Goal: Task Accomplishment & Management: Use online tool/utility

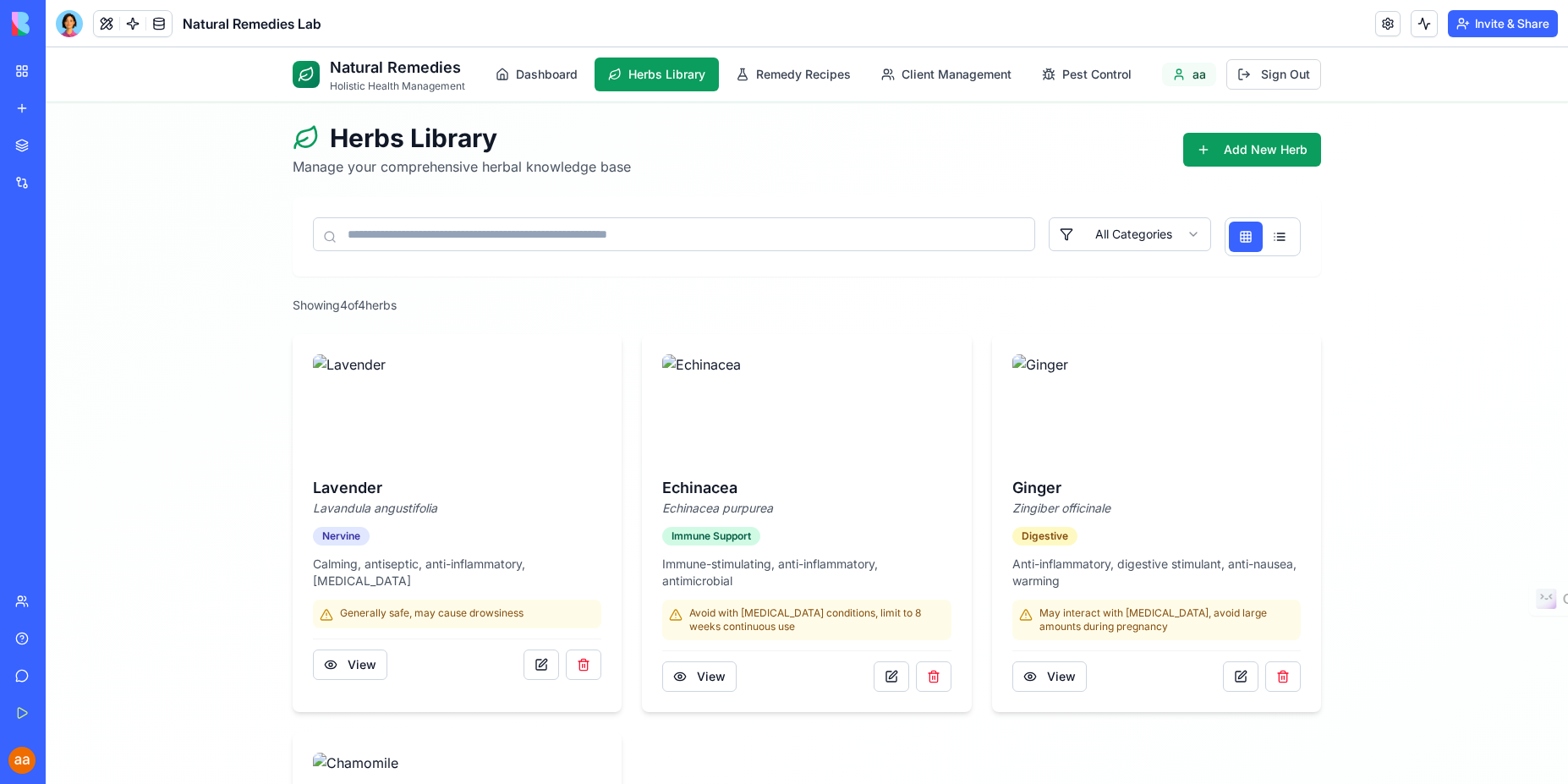
click at [1491, 404] on div "Natural Remedies Holistic Health Management Dashboard Herbs Library Remedy Reci…" at bounding box center [807, 583] width 1522 height 1071
click at [780, 83] on button "Remedy Recipes" at bounding box center [793, 74] width 142 height 34
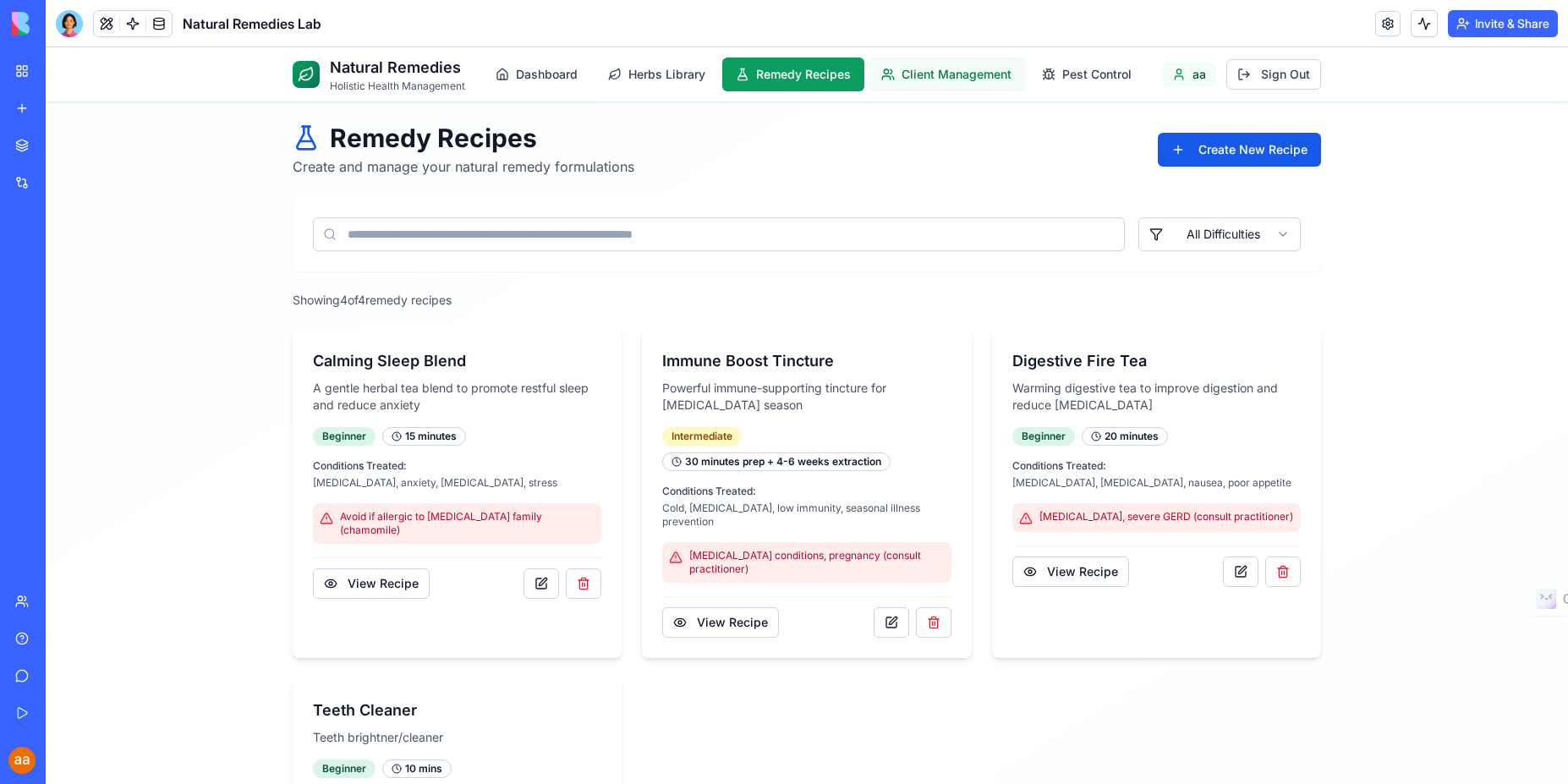
click at [958, 73] on span "Client Management" at bounding box center [957, 75] width 110 height 17
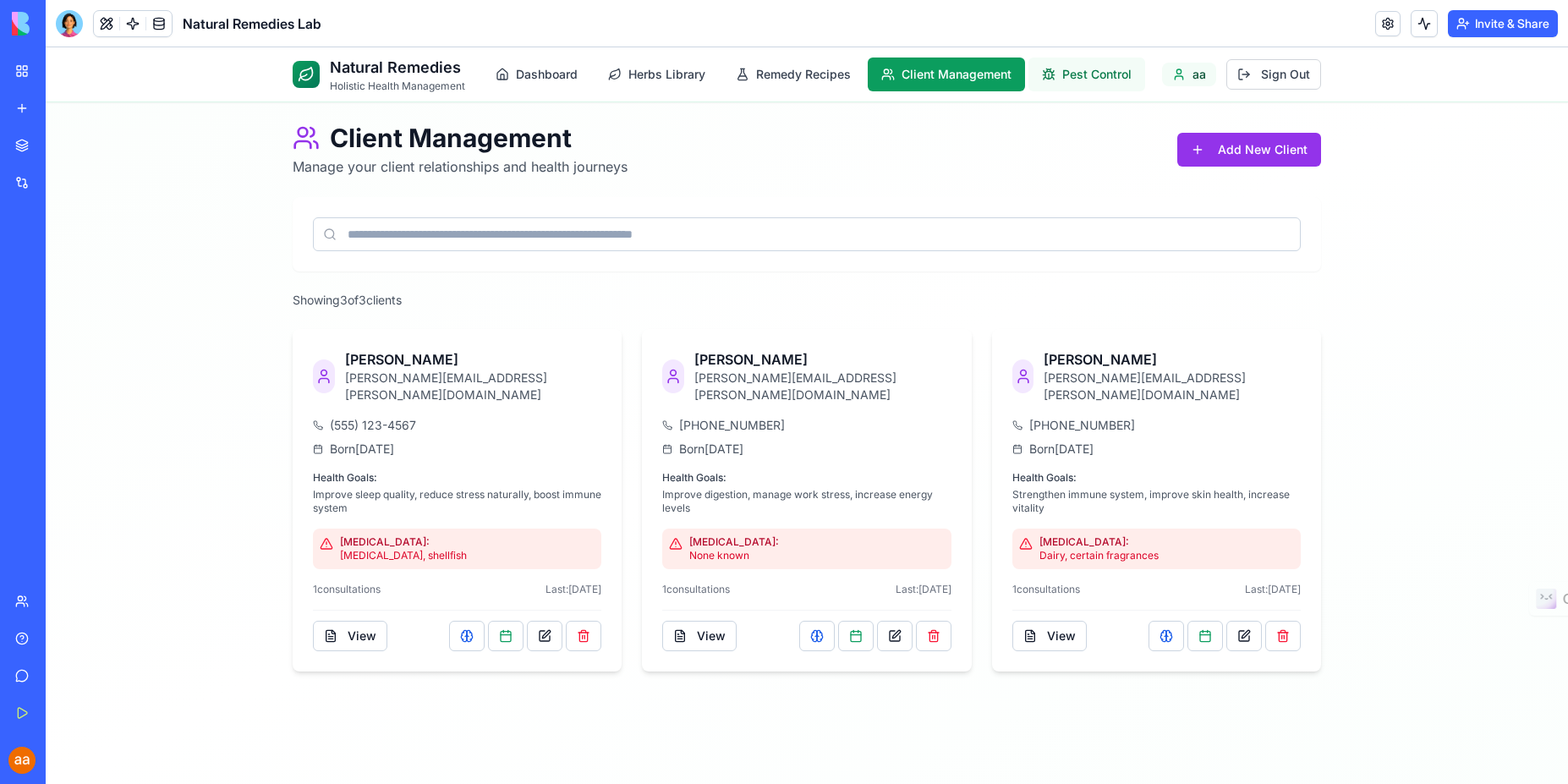
click at [1089, 78] on span "Pest Control" at bounding box center [1097, 75] width 70 height 17
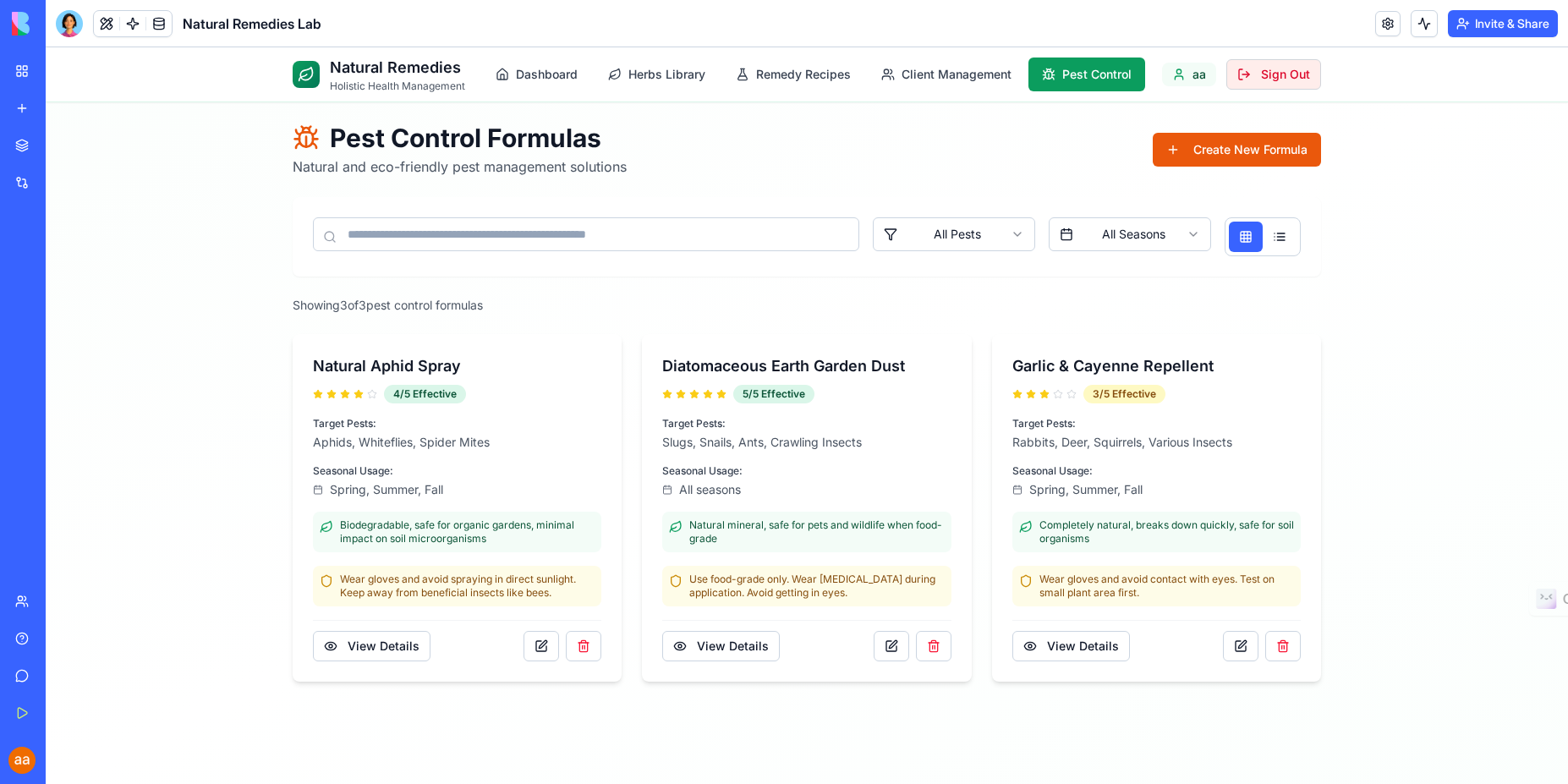
click at [1282, 77] on span "Sign Out" at bounding box center [1285, 75] width 49 height 17
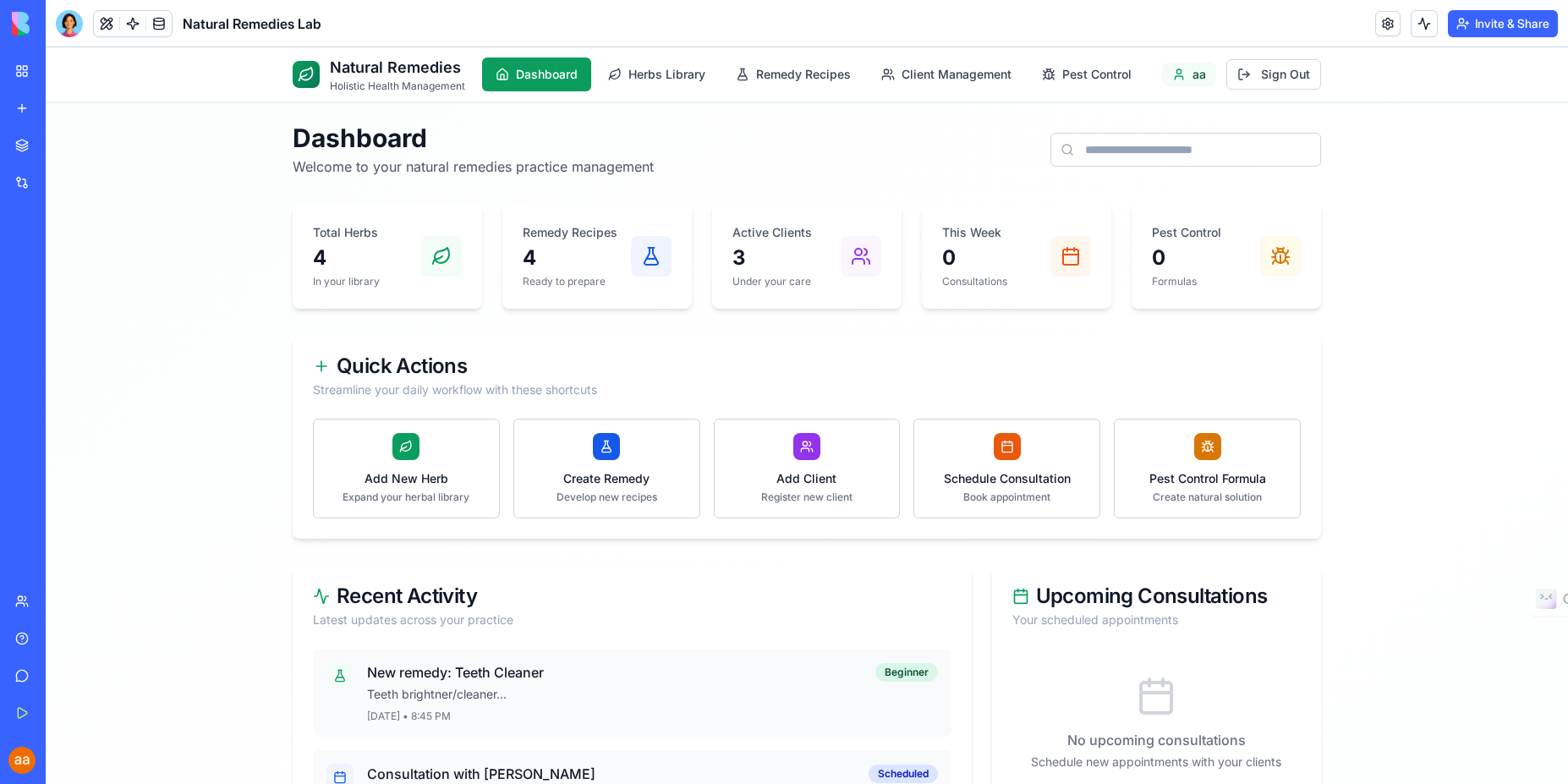
click at [1179, 78] on icon at bounding box center [1179, 75] width 14 height 14
click at [1182, 82] on div "aa" at bounding box center [1189, 75] width 54 height 24
click at [1193, 74] on span "aa" at bounding box center [1199, 75] width 14 height 17
click at [1291, 79] on span "Sign Out" at bounding box center [1285, 75] width 49 height 17
click at [63, 262] on div "HBS Services" at bounding box center [39, 264] width 47 height 17
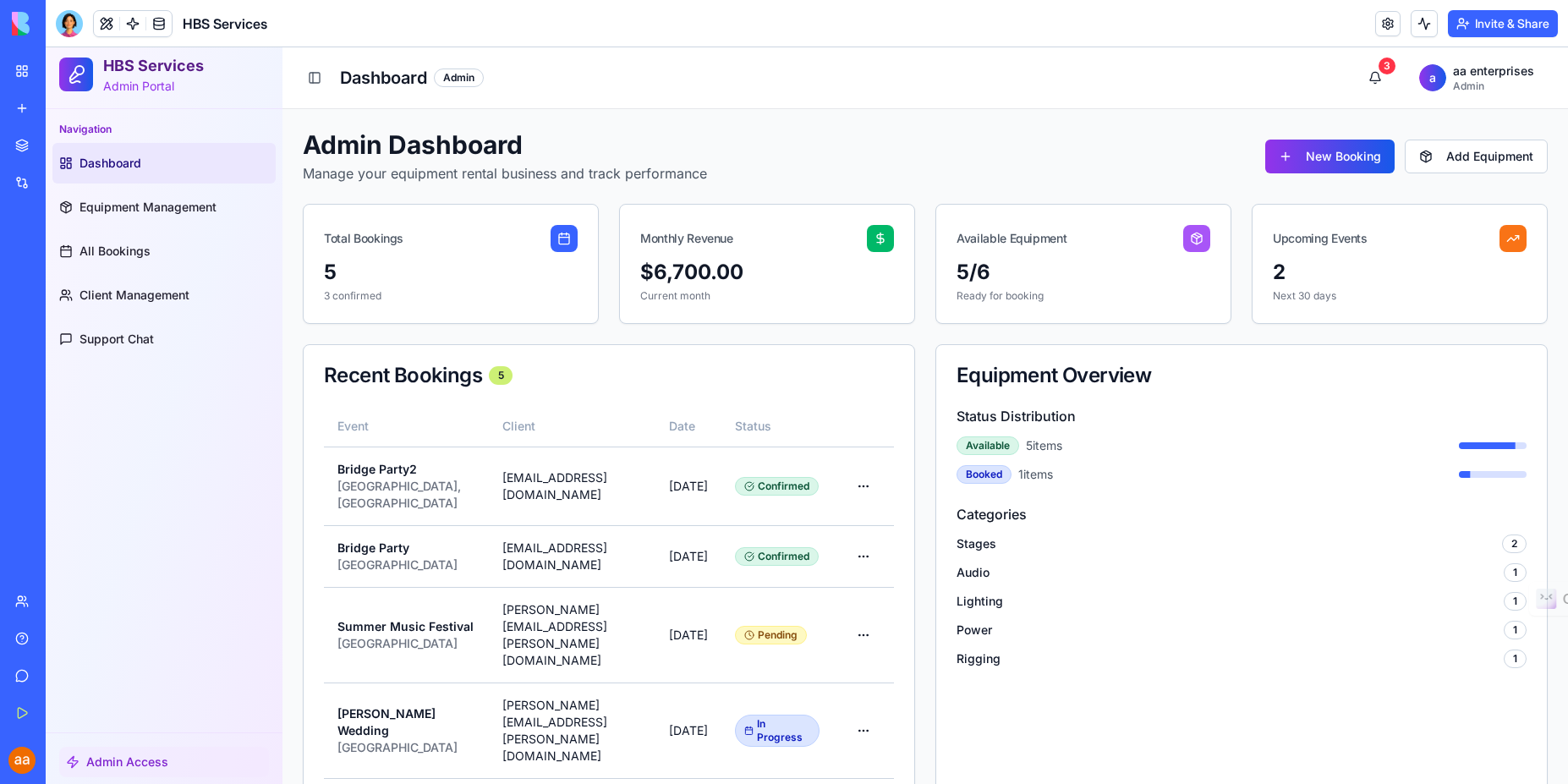
click at [140, 755] on span "Admin Access" at bounding box center [127, 762] width 82 height 17
click at [140, 766] on span "Admin Access" at bounding box center [127, 762] width 82 height 17
click at [79, 762] on div "Admin Access" at bounding box center [164, 761] width 210 height 30
click at [459, 82] on div "Admin" at bounding box center [459, 78] width 50 height 19
click at [462, 82] on div "Admin" at bounding box center [459, 78] width 50 height 19
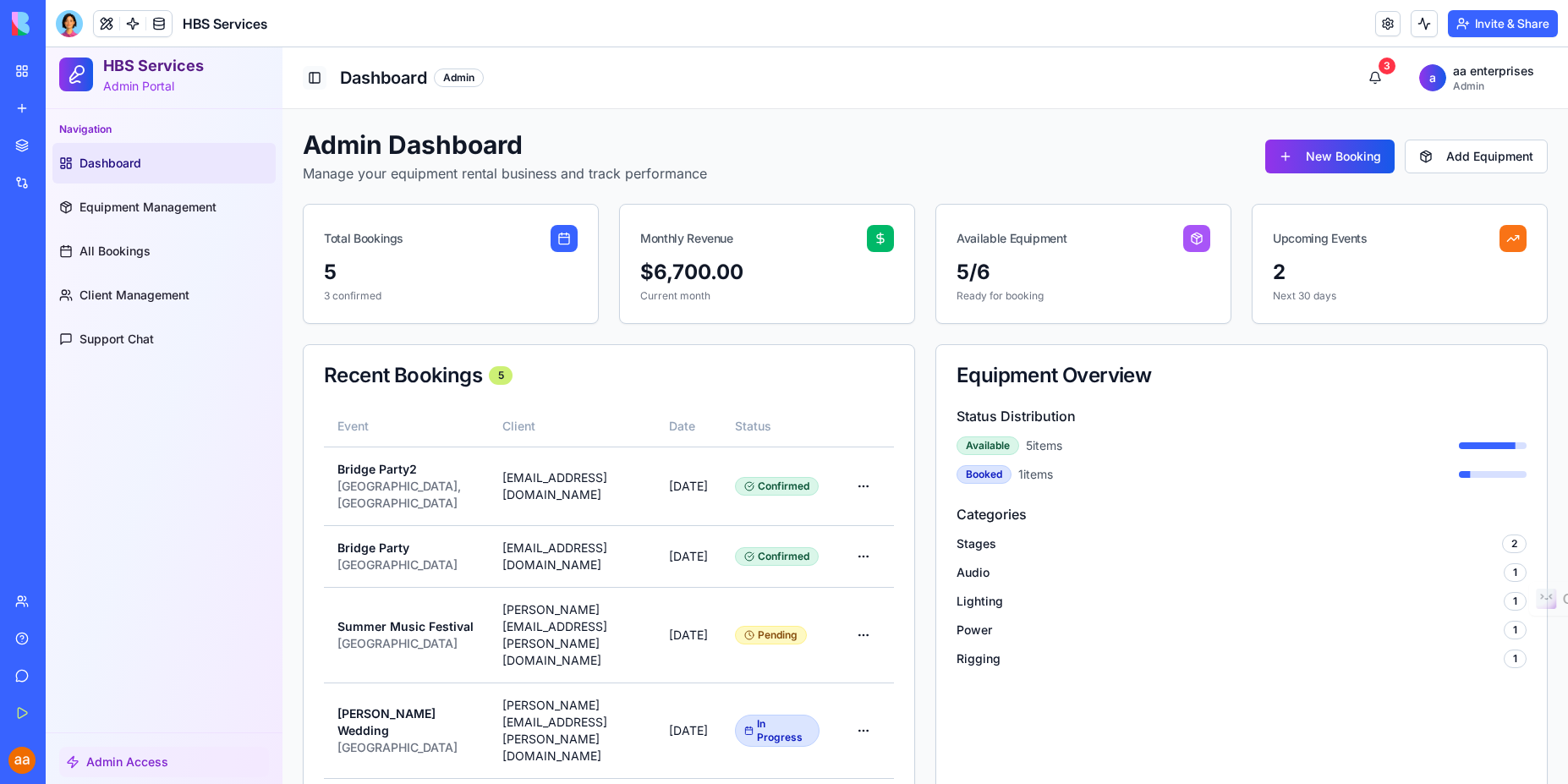
click at [313, 77] on button "Toggle Sidebar" at bounding box center [315, 78] width 24 height 24
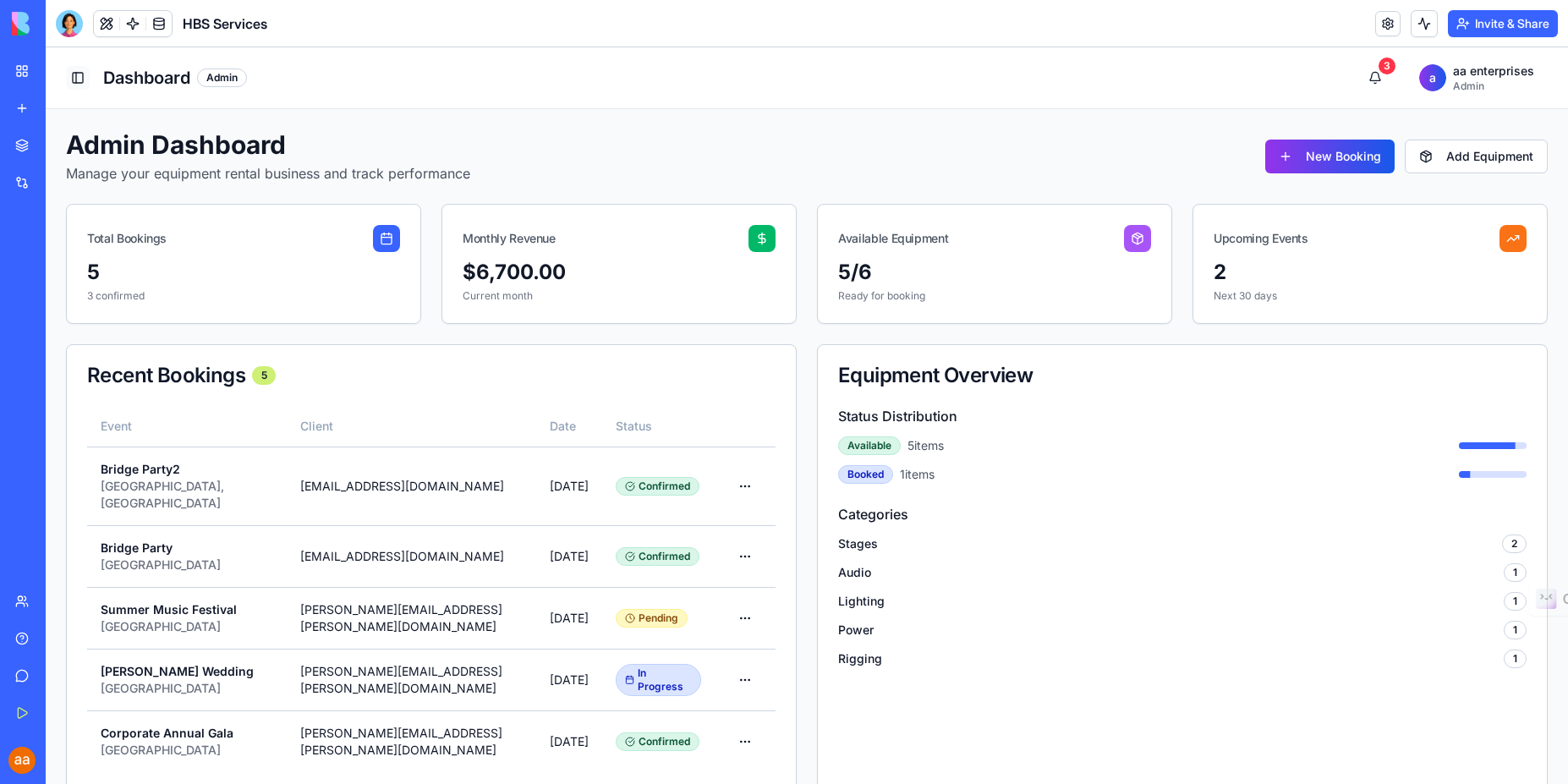
click at [78, 80] on button "Toggle Sidebar" at bounding box center [78, 78] width 24 height 24
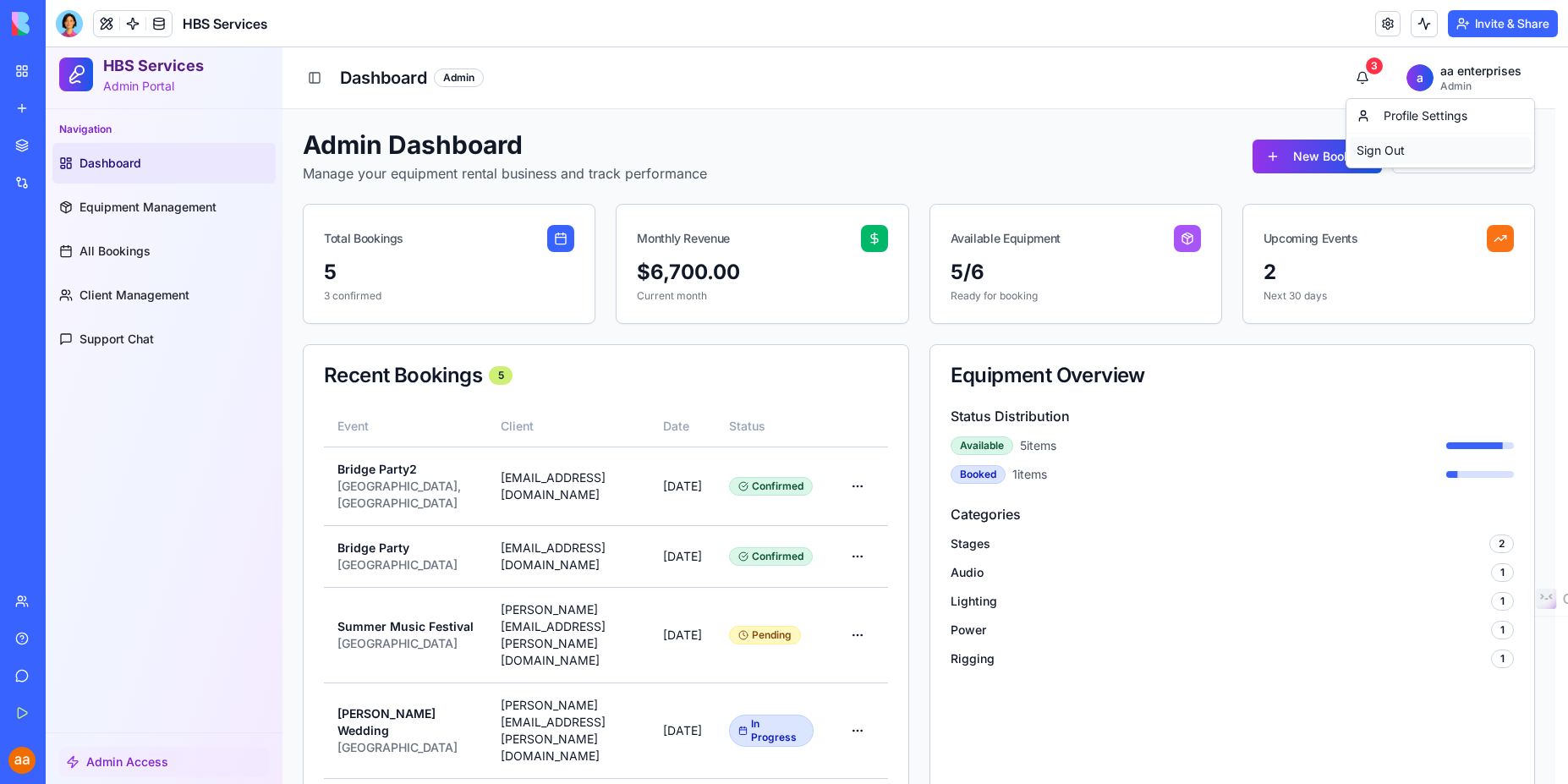
click at [1373, 157] on div "Sign Out" at bounding box center [1441, 150] width 181 height 27
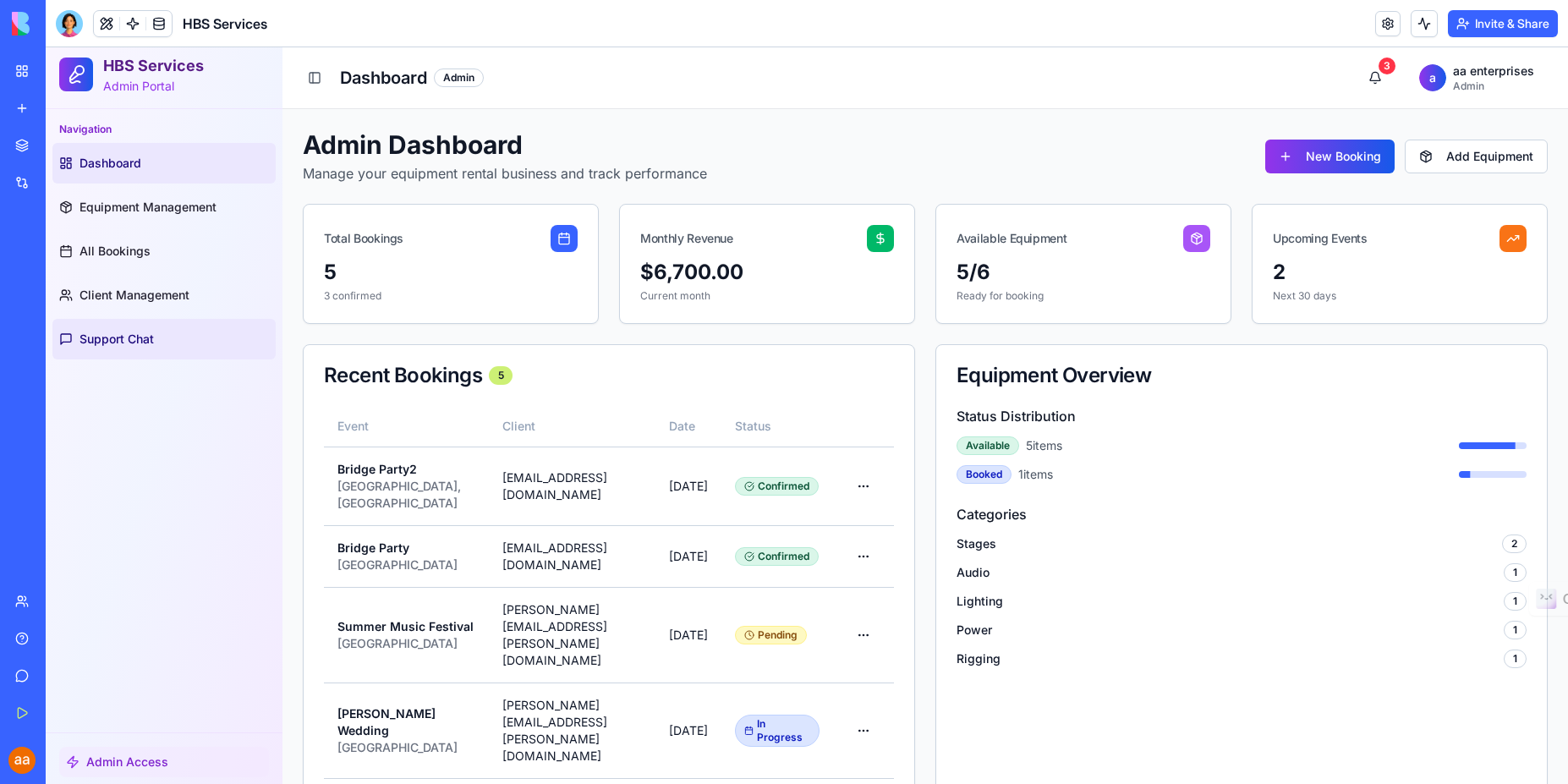
click at [124, 337] on span "Support Chat" at bounding box center [116, 339] width 74 height 17
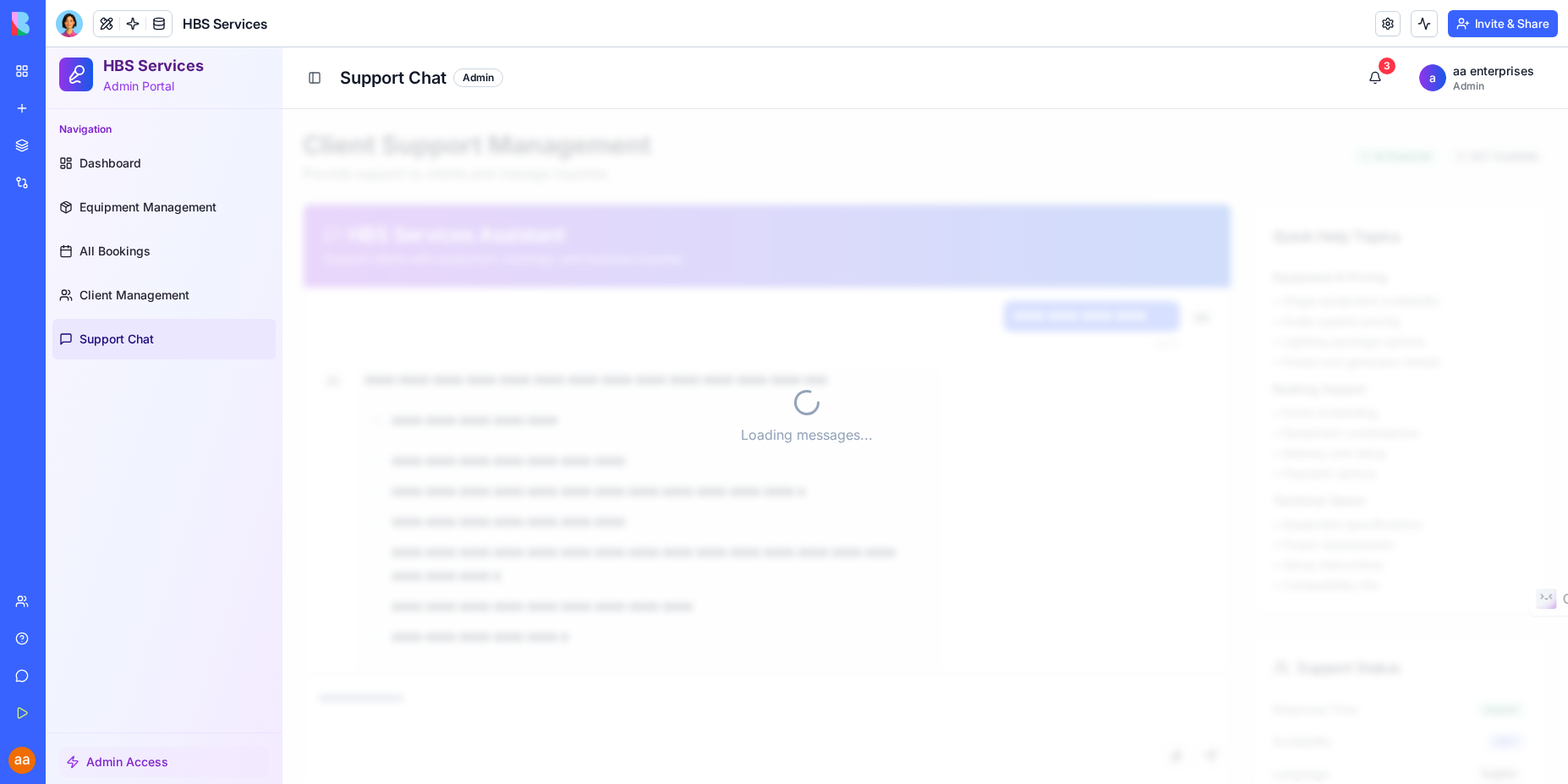
scroll to position [1771, 0]
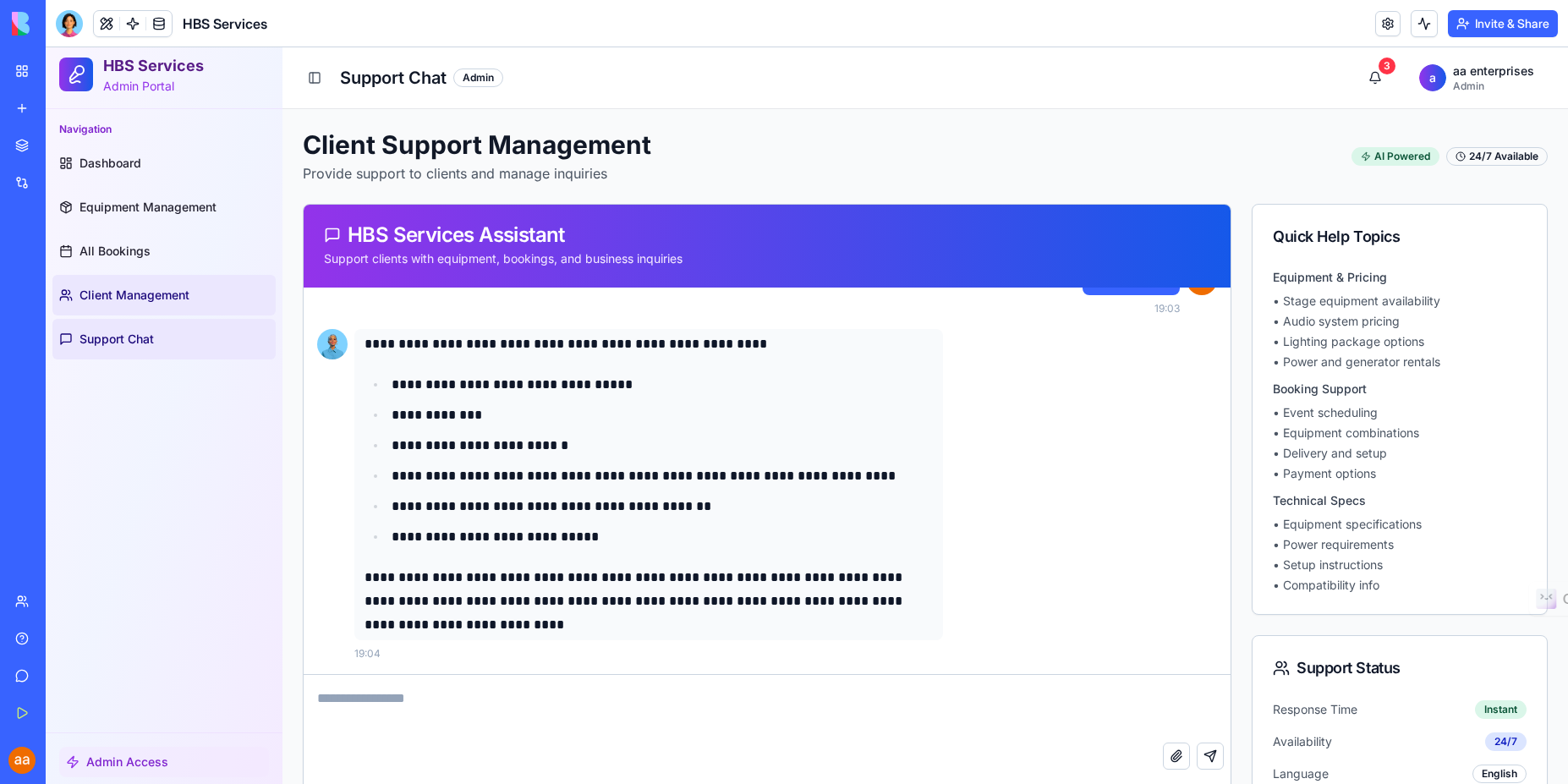
click at [124, 295] on span "Client Management" at bounding box center [134, 295] width 110 height 17
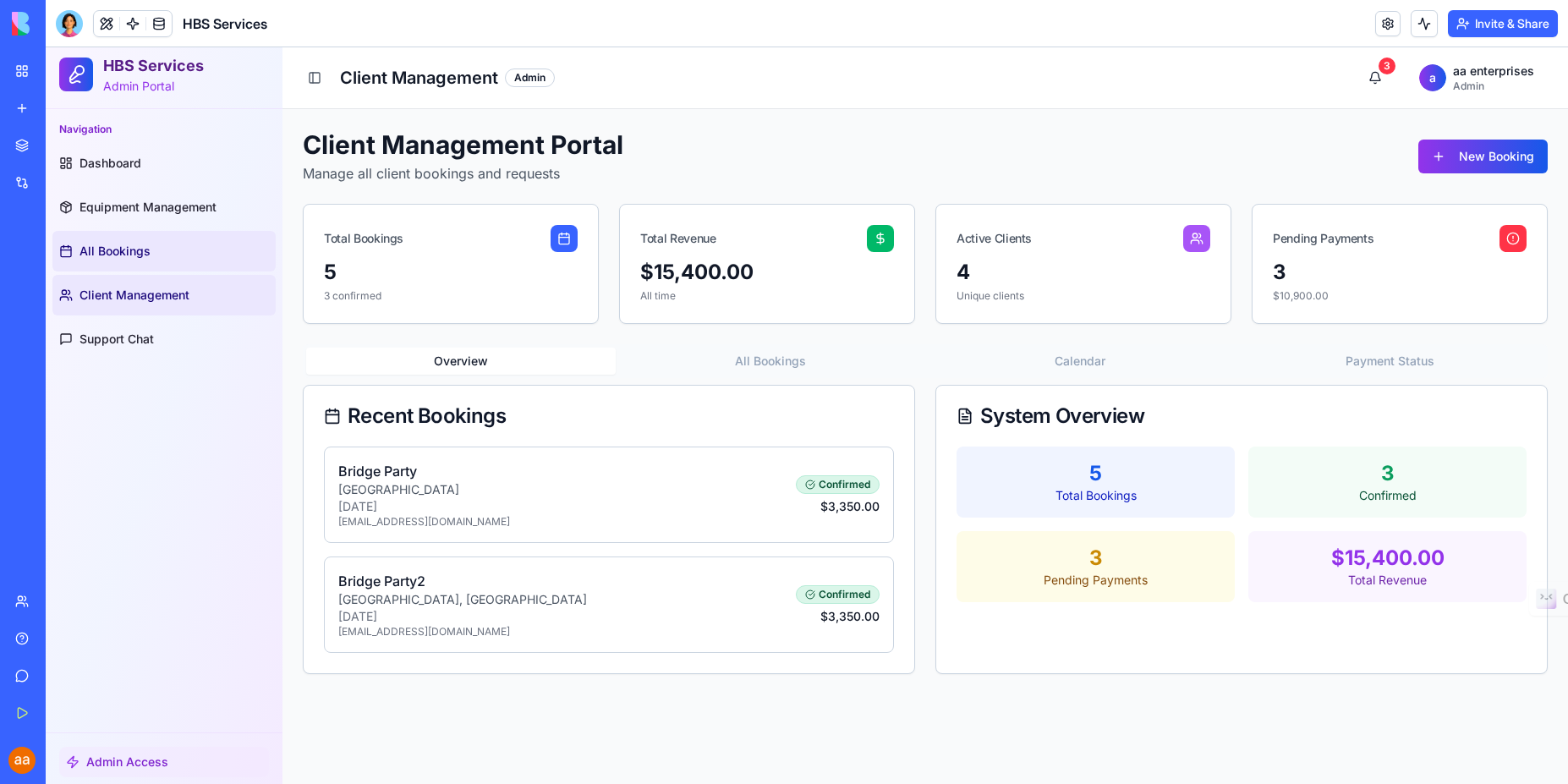
click at [127, 254] on span "All Bookings" at bounding box center [115, 251] width 71 height 17
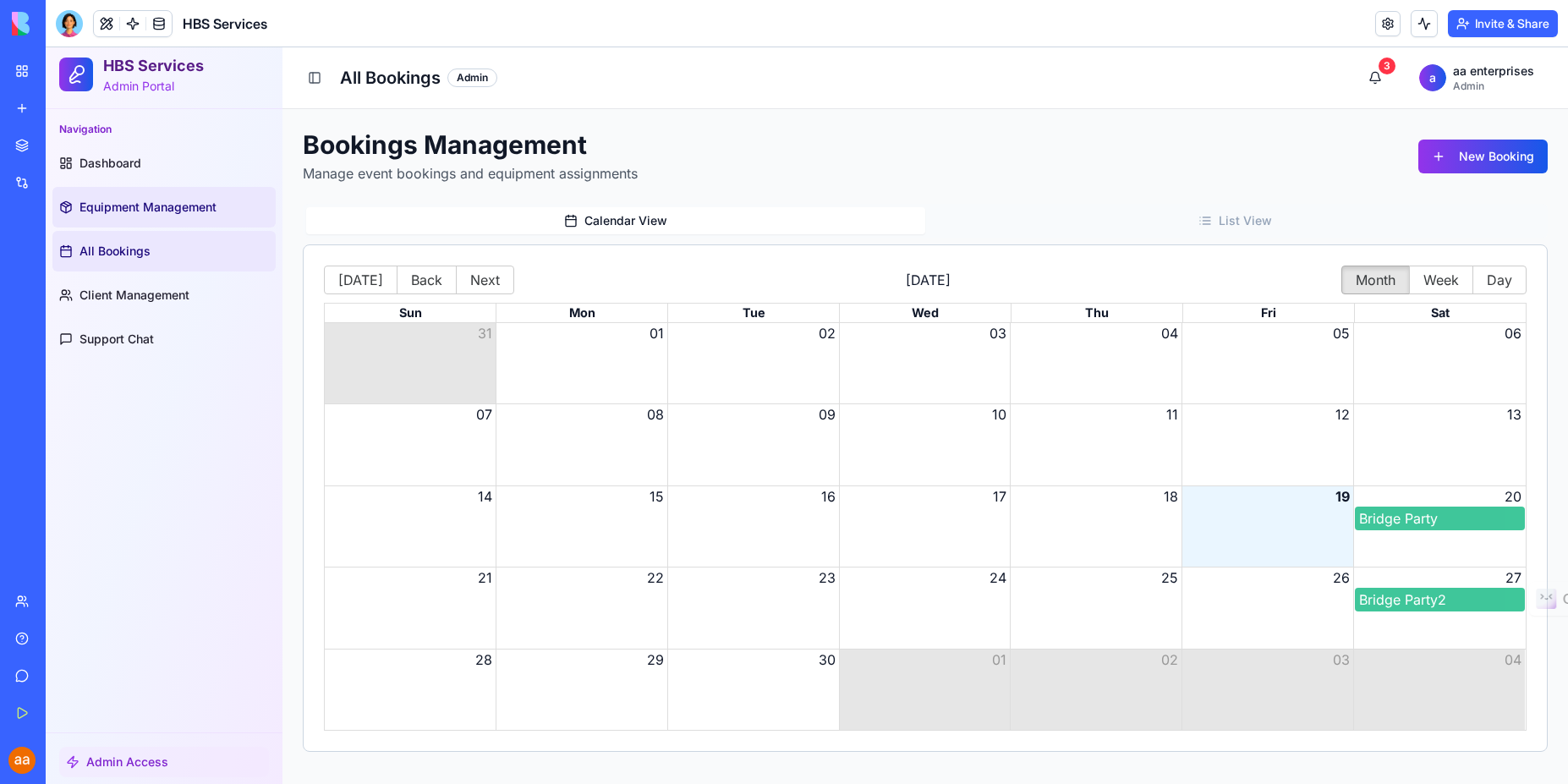
click at [129, 210] on span "Equipment Management" at bounding box center [147, 207] width 137 height 17
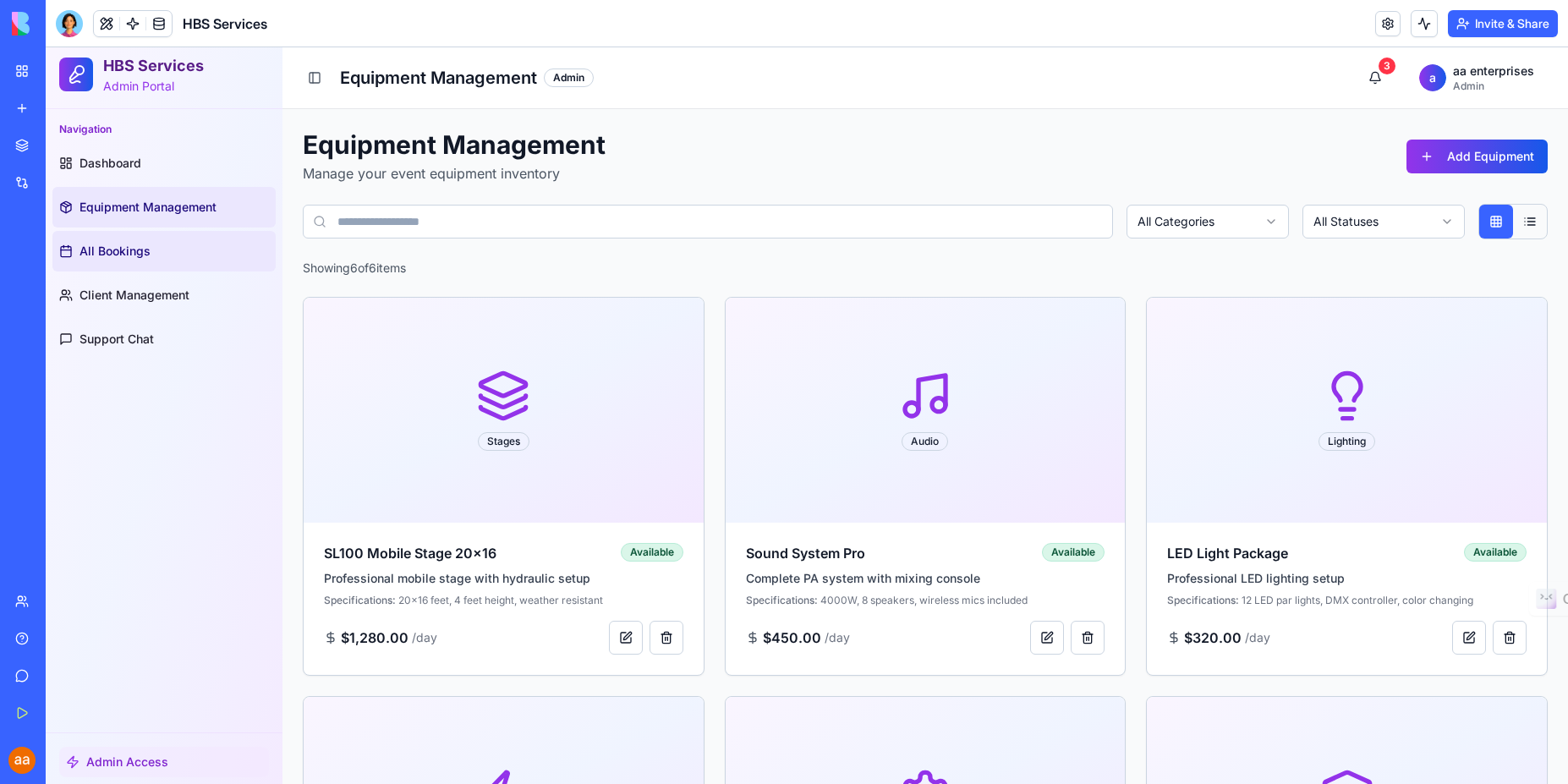
click at [143, 249] on span "All Bookings" at bounding box center [115, 251] width 71 height 17
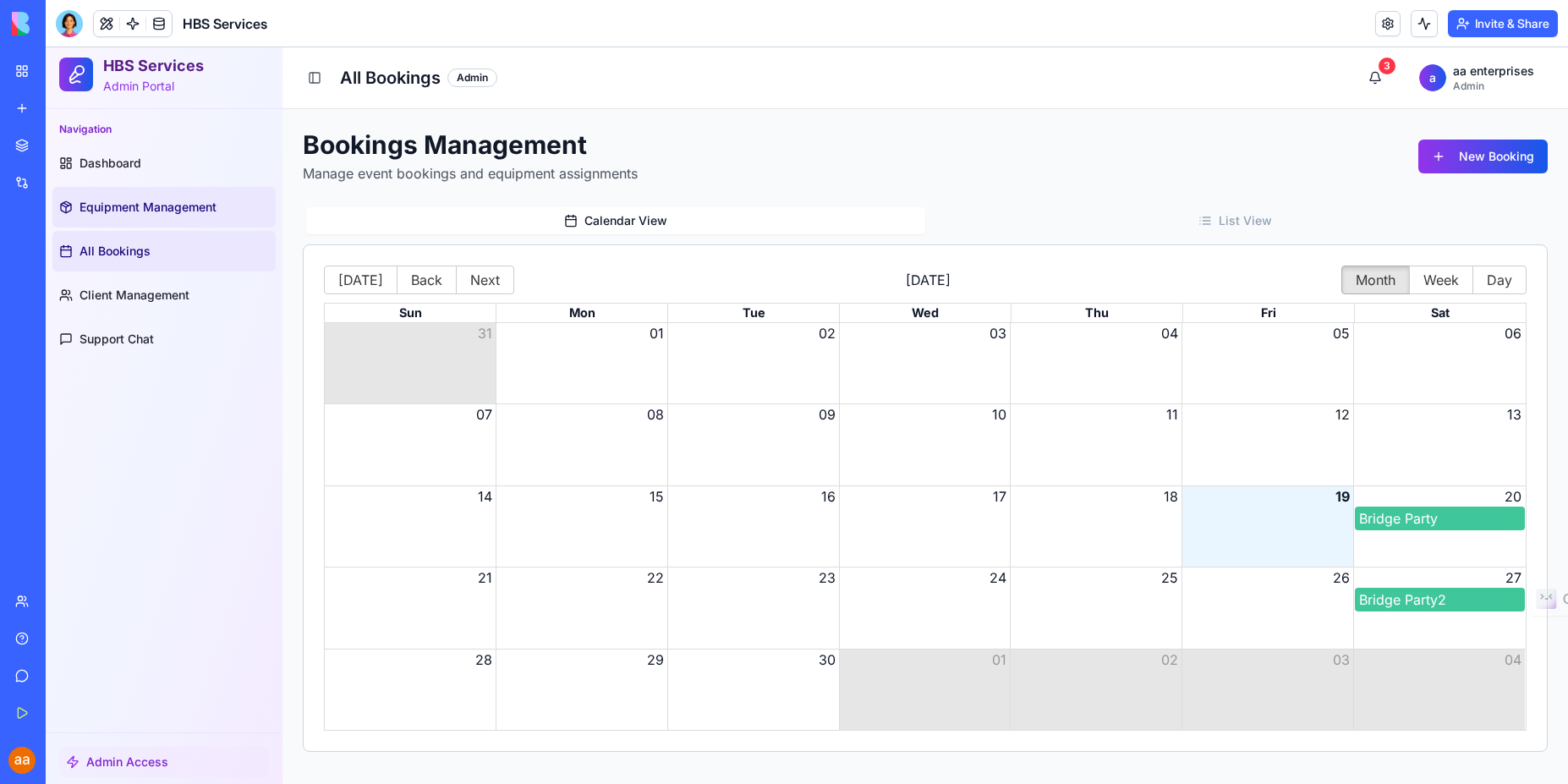
click at [130, 203] on span "Equipment Management" at bounding box center [147, 207] width 137 height 17
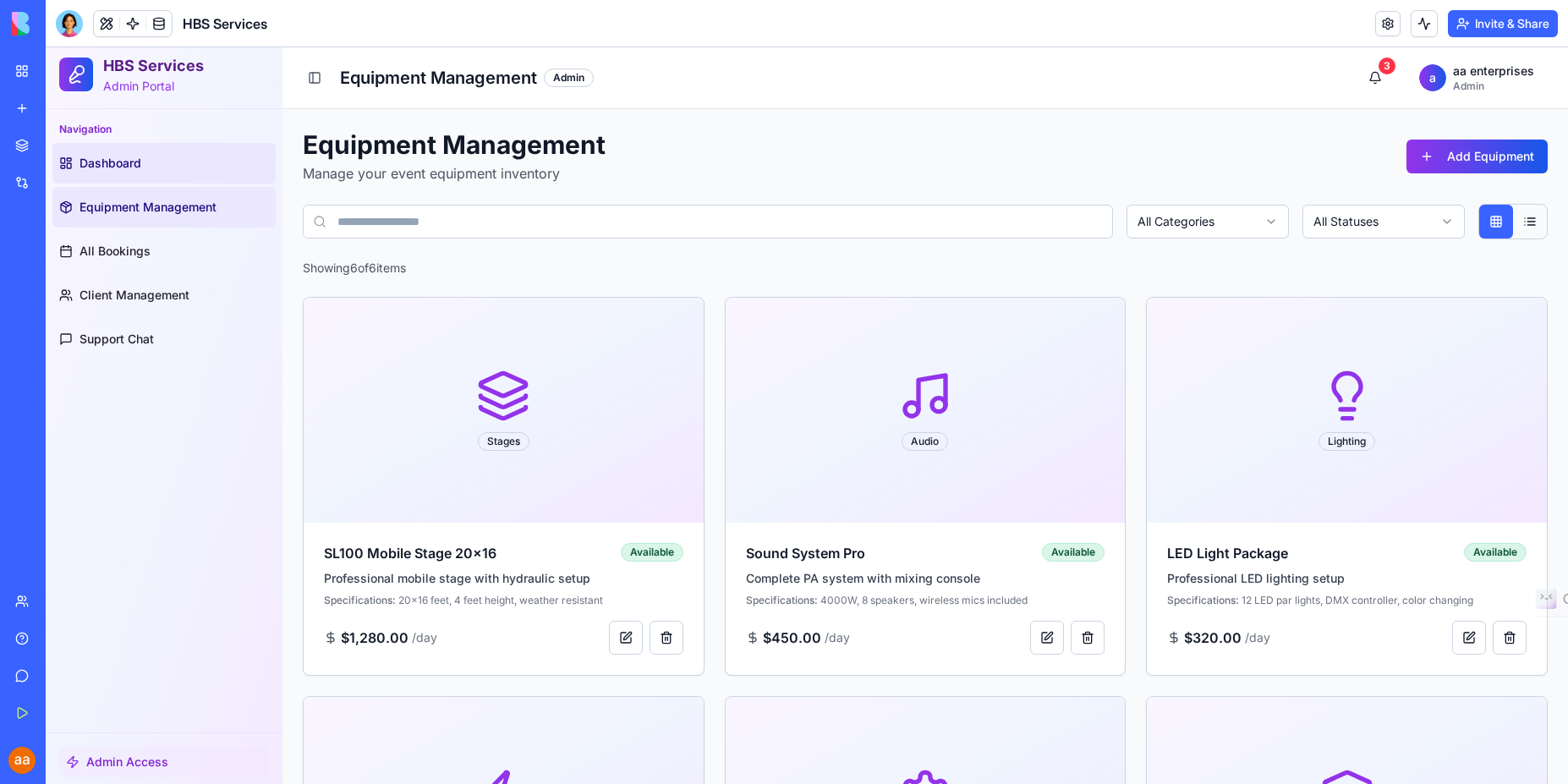
click at [133, 171] on link "Dashboard" at bounding box center [164, 163] width 223 height 40
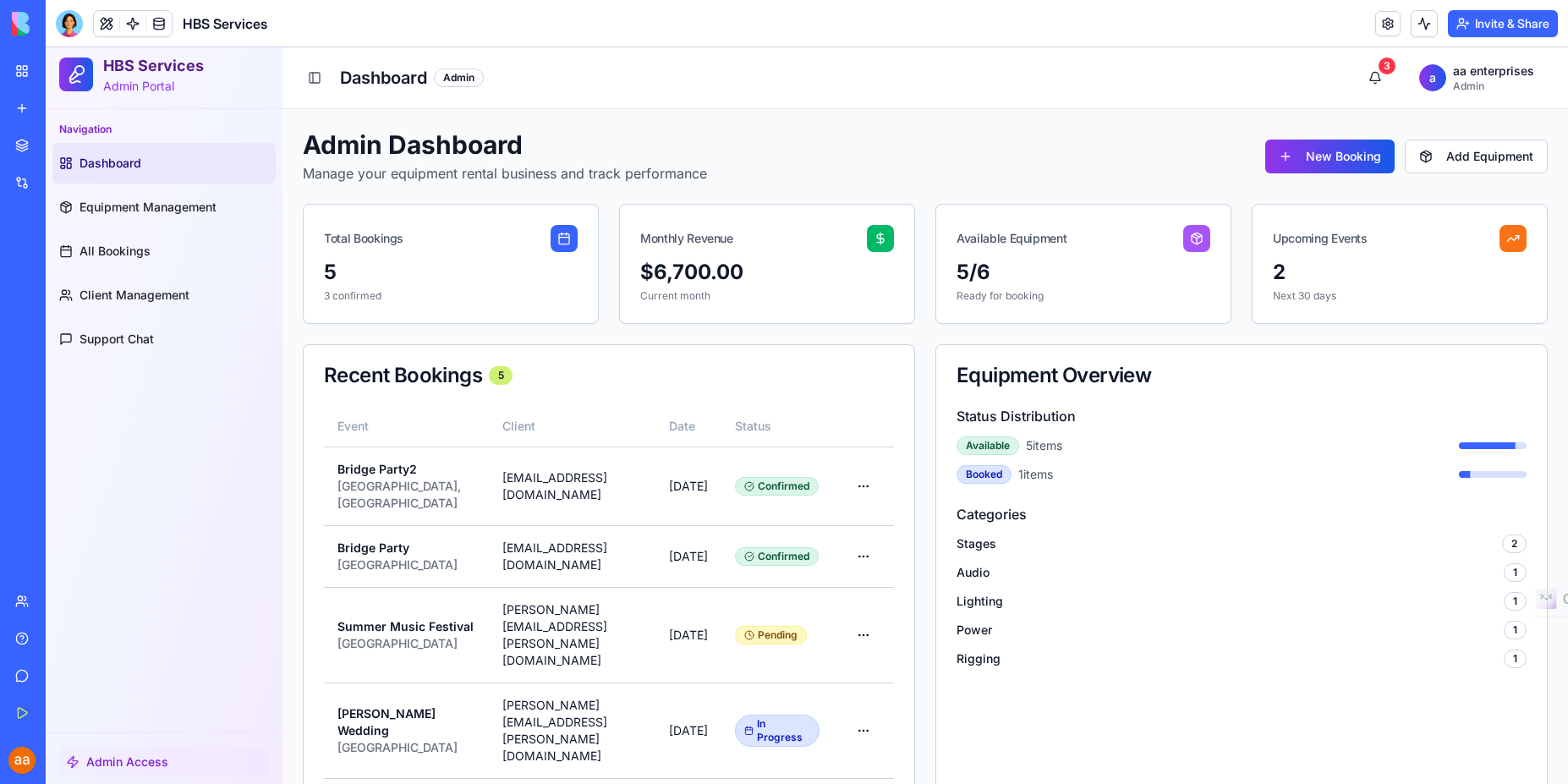
click at [466, 77] on div "Admin" at bounding box center [459, 78] width 50 height 19
click at [388, 79] on h1 "Dashboard" at bounding box center [383, 78] width 87 height 24
click at [158, 92] on p "Admin Portal" at bounding box center [153, 86] width 101 height 17
click at [104, 760] on span "Admin Access" at bounding box center [127, 762] width 82 height 17
click at [63, 16] on div at bounding box center [69, 23] width 27 height 27
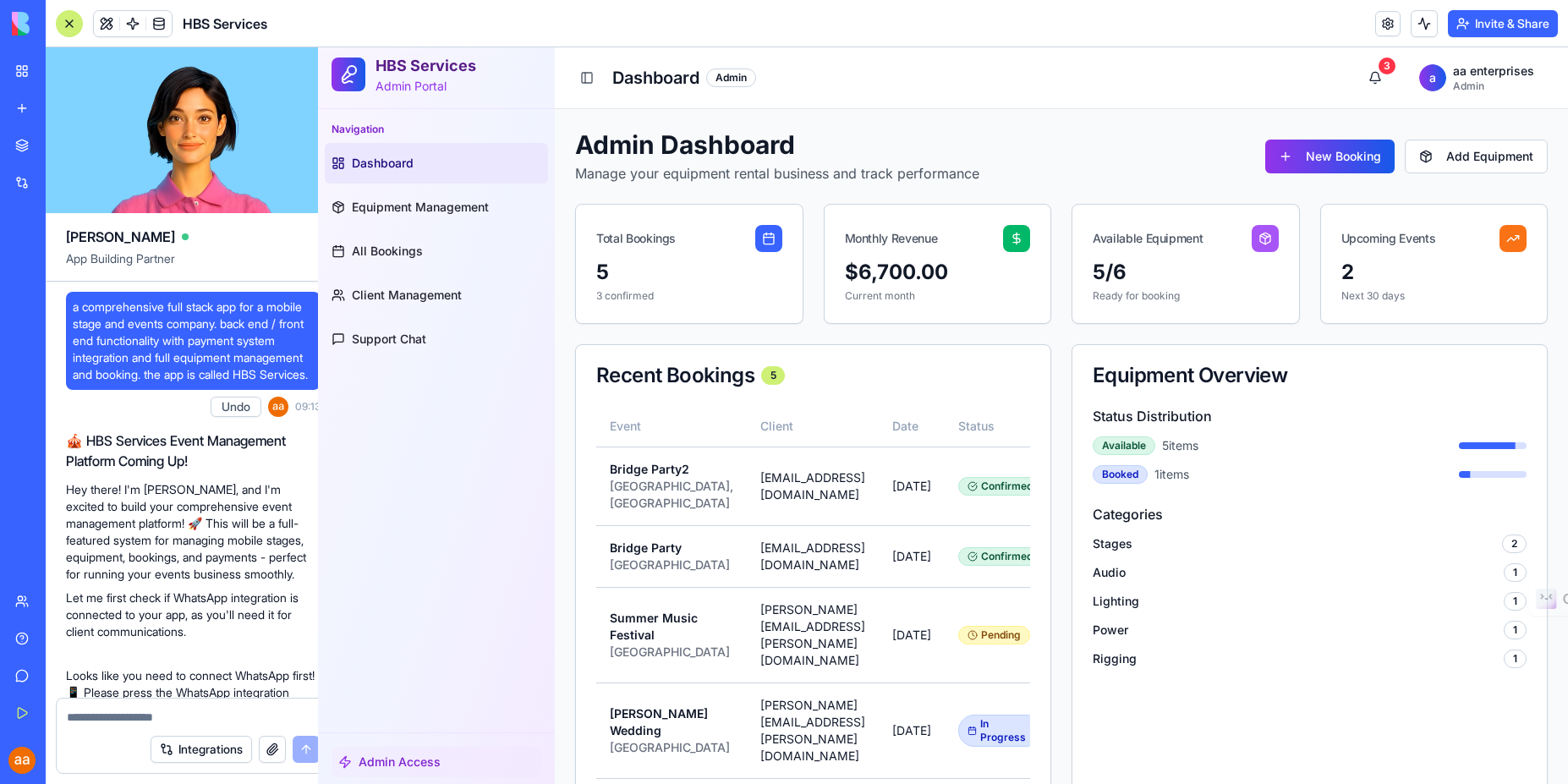
scroll to position [14436, 0]
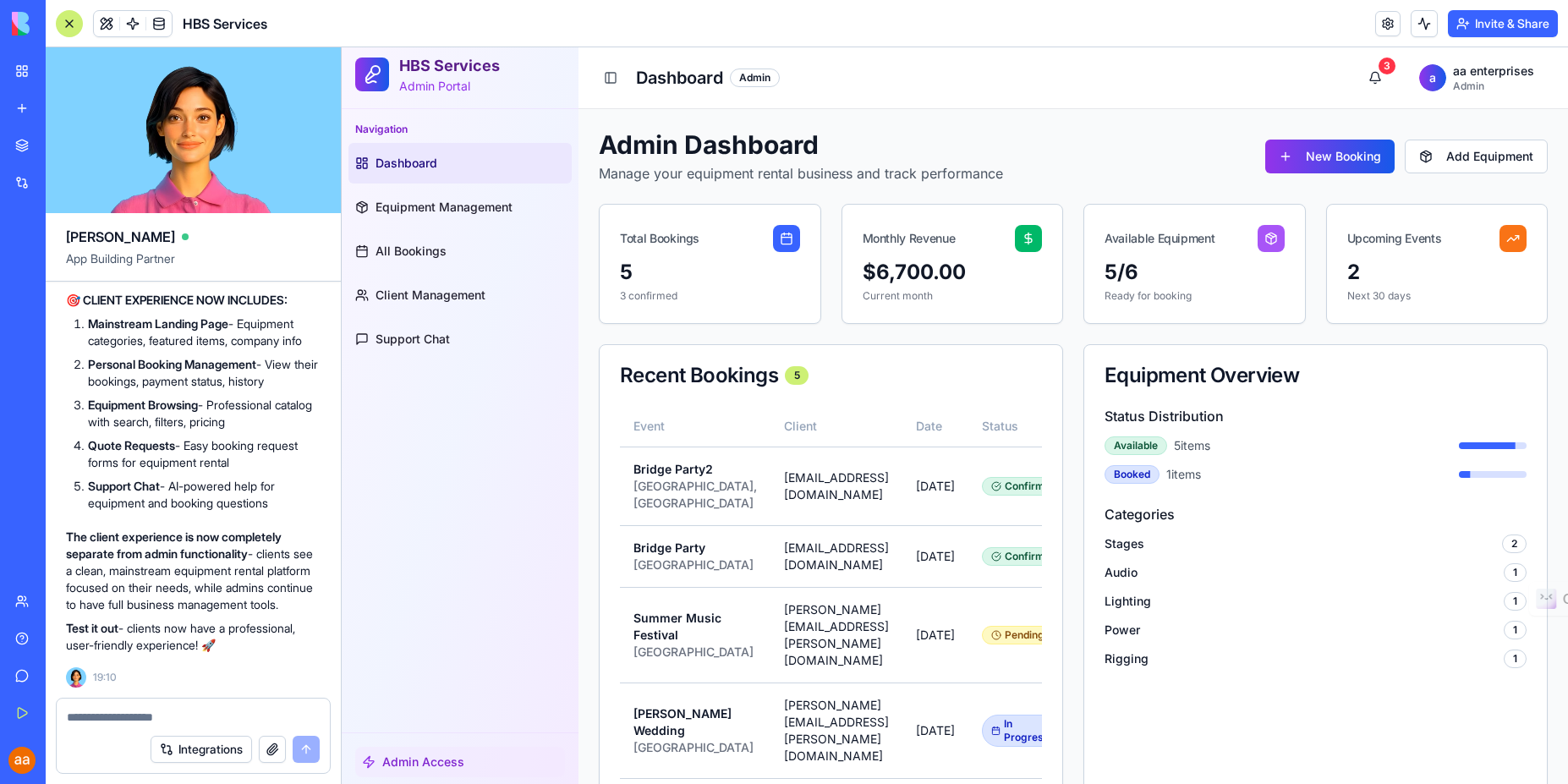
click at [414, 760] on span "Admin Access" at bounding box center [423, 762] width 82 height 17
click at [522, 769] on div "Admin Access" at bounding box center [461, 761] width 210 height 30
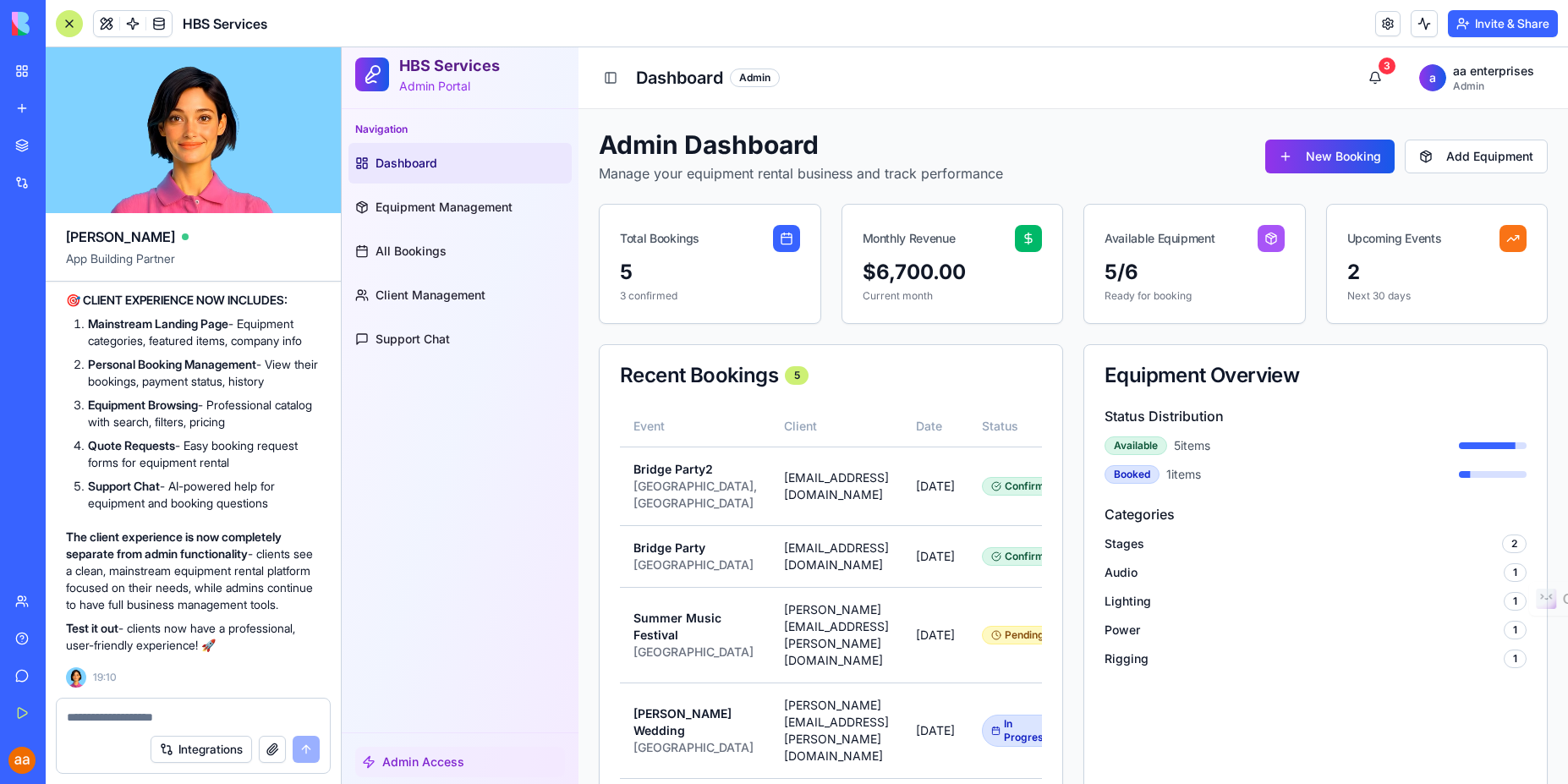
click at [522, 769] on div "Admin Access" at bounding box center [461, 761] width 210 height 30
click at [440, 404] on div "Navigation Dashboard Equipment Management All Bookings Client Management Suppor…" at bounding box center [460, 421] width 237 height 623
click at [99, 19] on button at bounding box center [106, 23] width 25 height 25
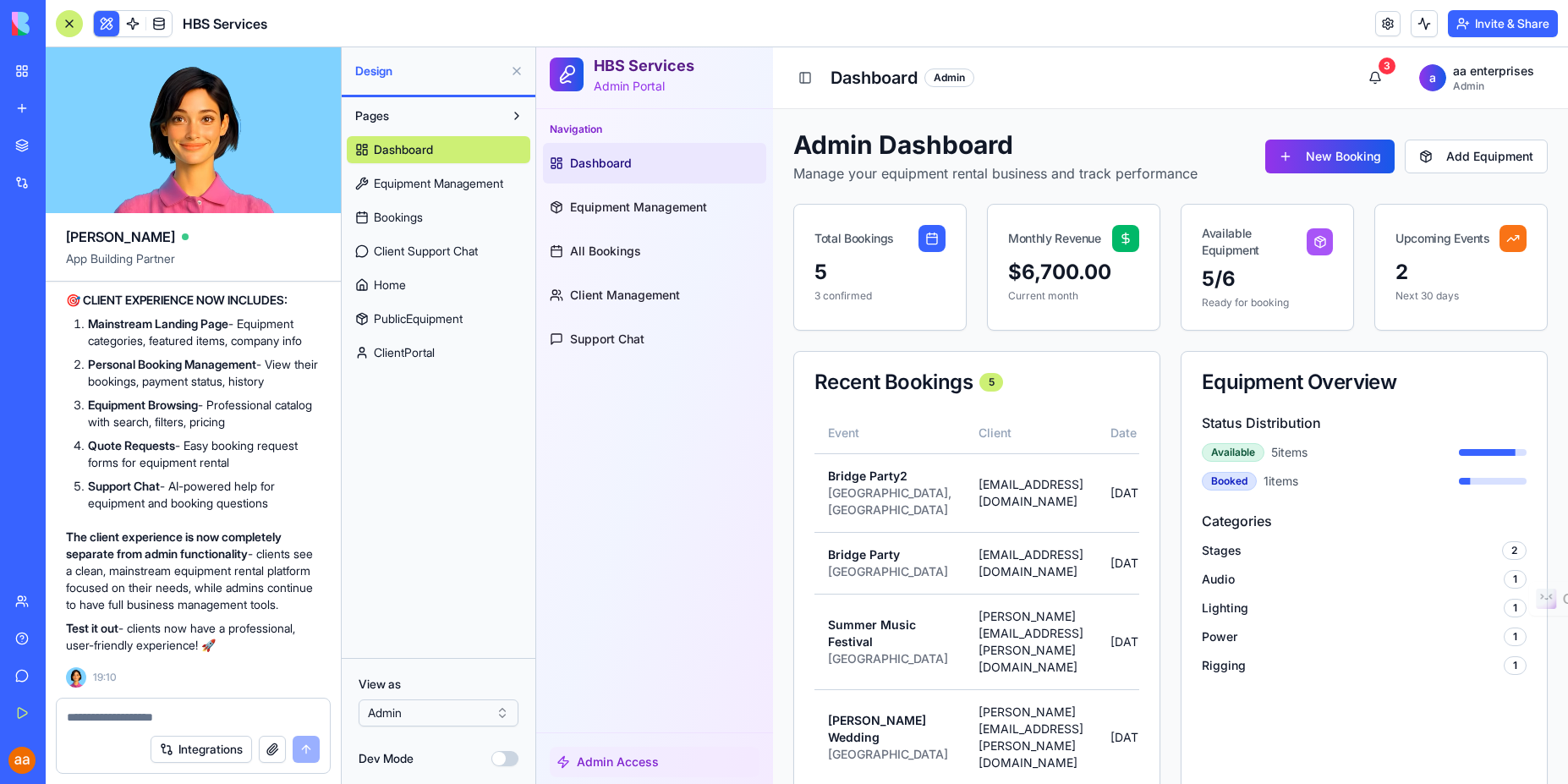
click at [501, 714] on html "BETA My Workspace New app Marketplace Integrations Recent HBS Services Natural …" at bounding box center [784, 392] width 1568 height 784
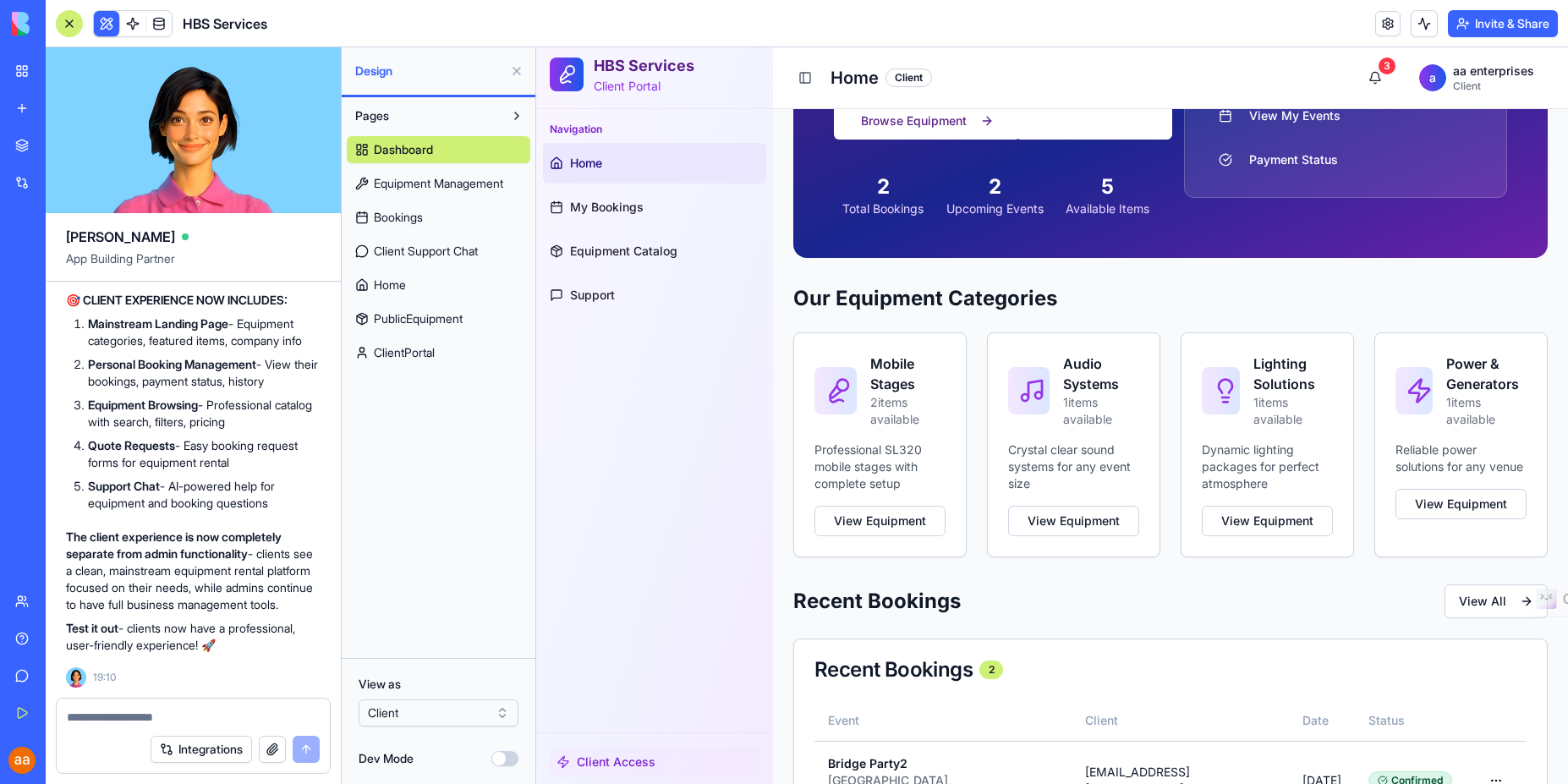
scroll to position [0, 0]
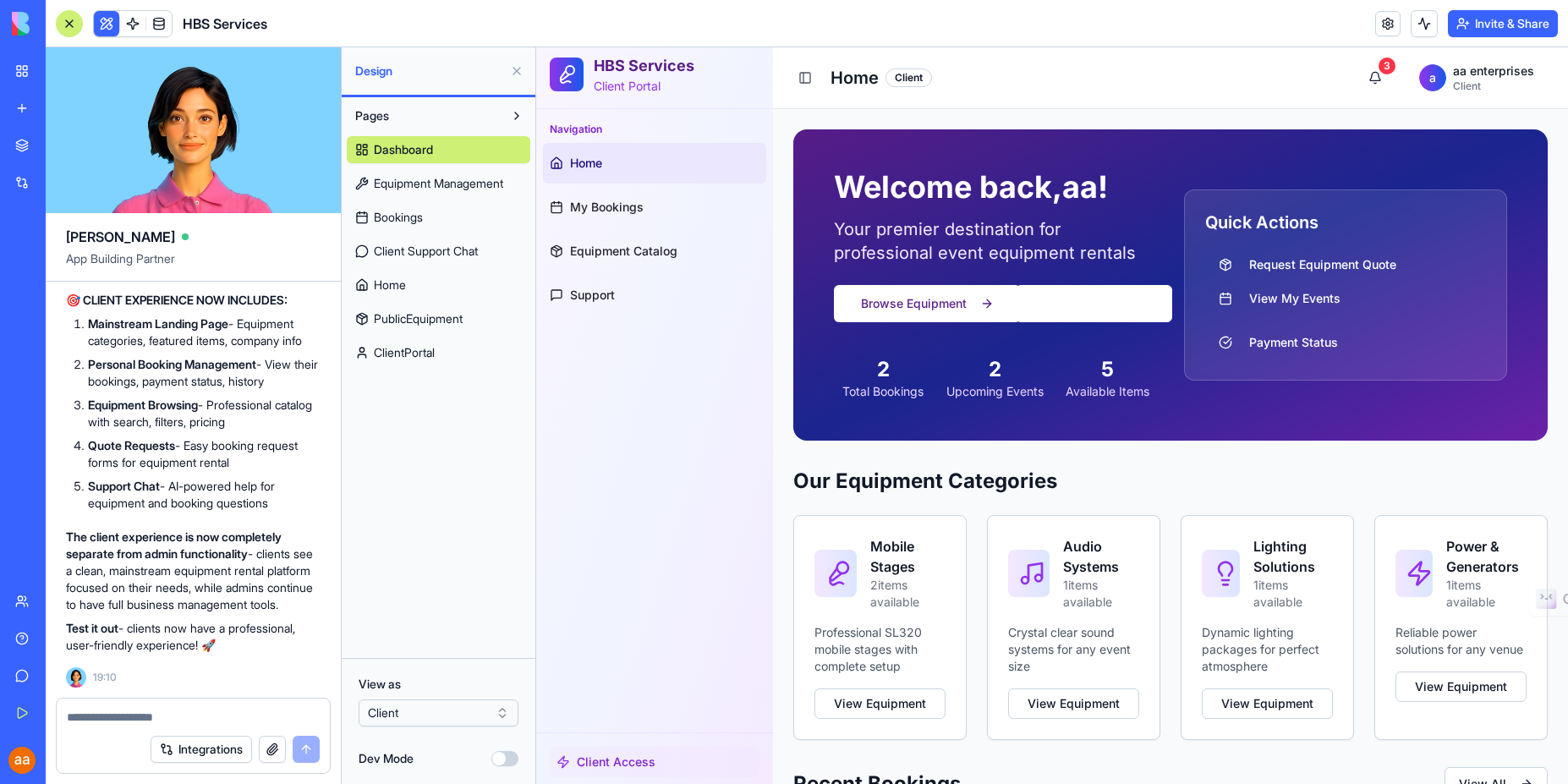
click at [104, 724] on textarea at bounding box center [194, 717] width 253 height 17
type textarea "**********"
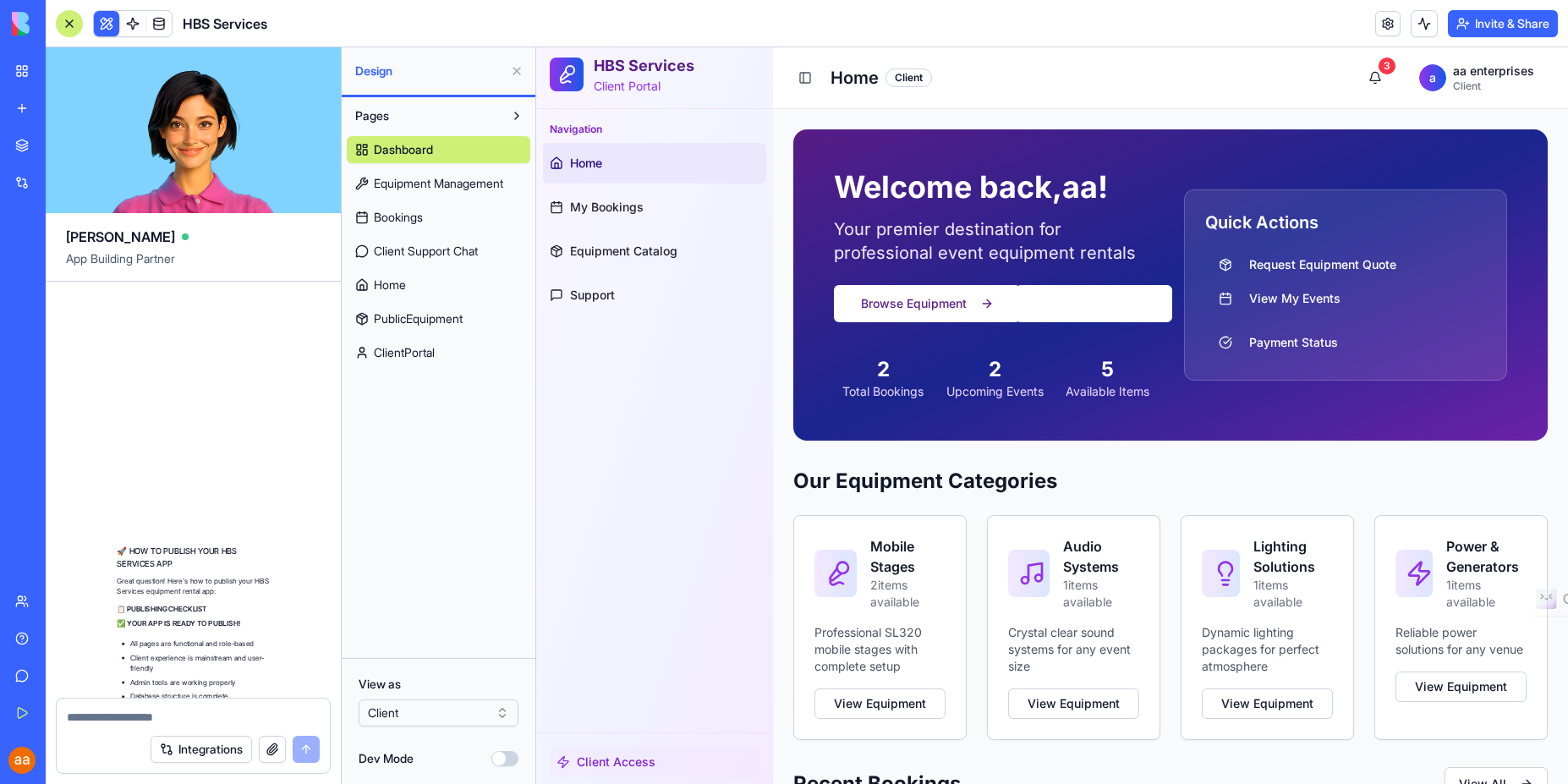
scroll to position [16591, 0]
